Goal: Task Accomplishment & Management: Use online tool/utility

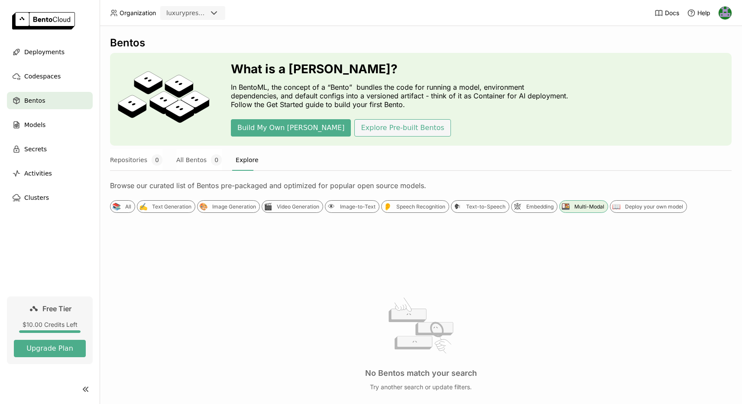
click at [354, 129] on button "Explore Pre-built Bentos" at bounding box center [402, 127] width 96 height 17
click at [354, 127] on button "Explore Pre-built Bentos" at bounding box center [402, 127] width 96 height 17
click at [354, 125] on button "Explore Pre-built Bentos" at bounding box center [402, 127] width 96 height 17
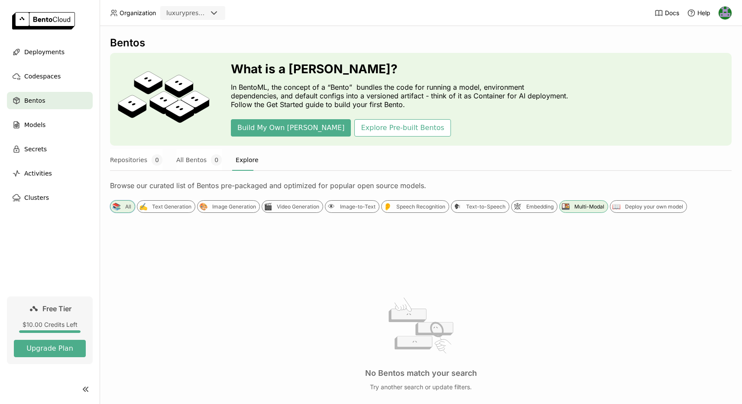
click at [126, 206] on div "All" at bounding box center [128, 206] width 6 height 7
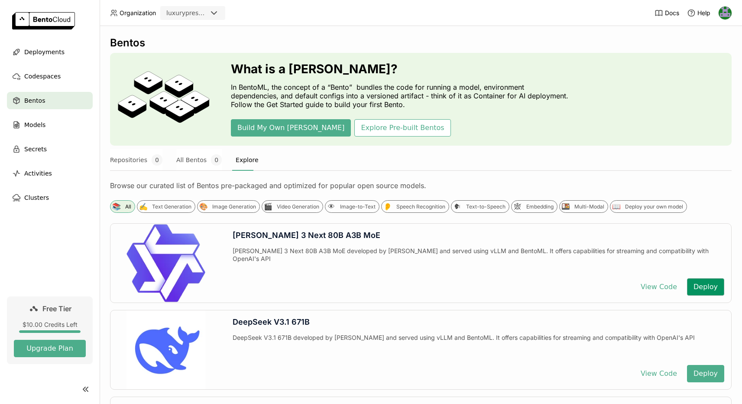
click at [705, 283] on button "Deploy" at bounding box center [705, 286] width 37 height 17
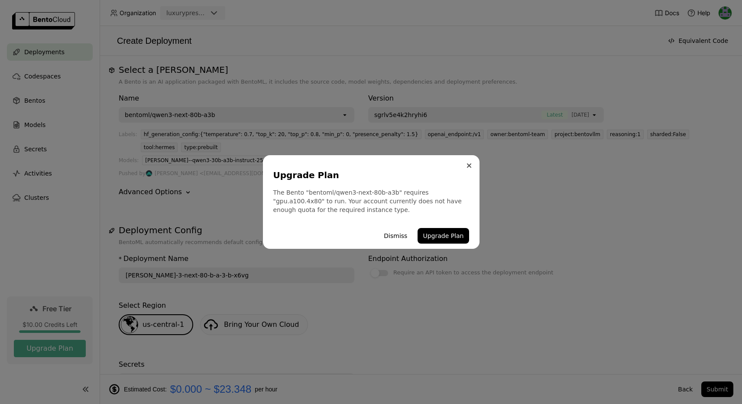
click at [467, 164] on icon "Close" at bounding box center [468, 165] width 3 height 3
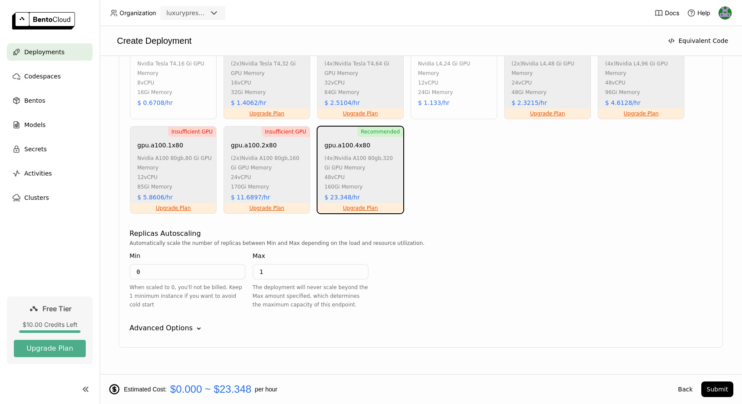
scroll to position [629, 0]
